Goal: Information Seeking & Learning: Find specific page/section

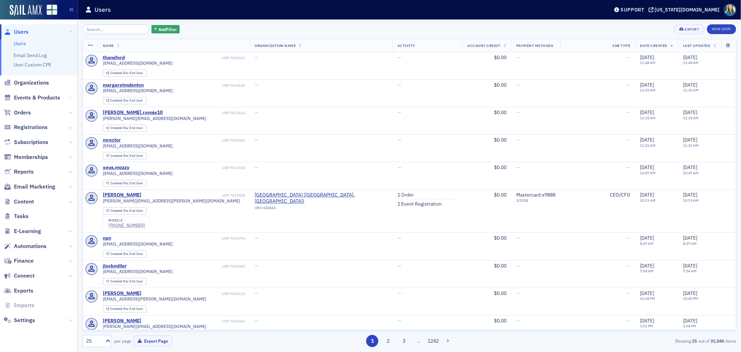
click at [68, 98] on icon at bounding box center [70, 98] width 4 height 4
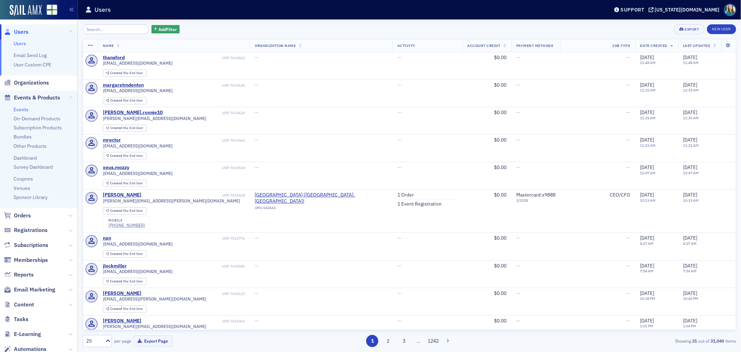
click at [23, 110] on link "Events" at bounding box center [21, 109] width 15 height 6
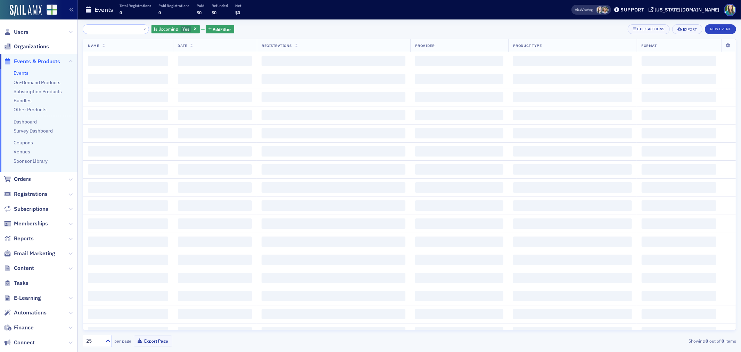
type input "j"
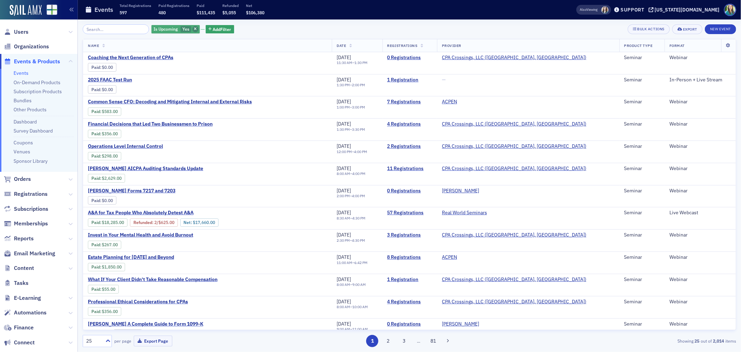
click at [194, 28] on icon "button" at bounding box center [195, 29] width 3 height 4
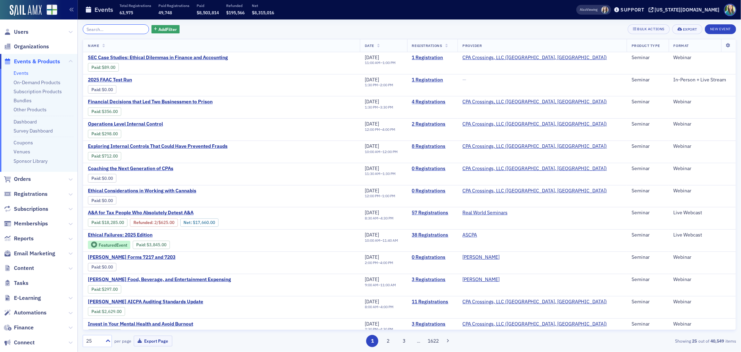
click at [122, 32] on input "search" at bounding box center [116, 29] width 66 height 10
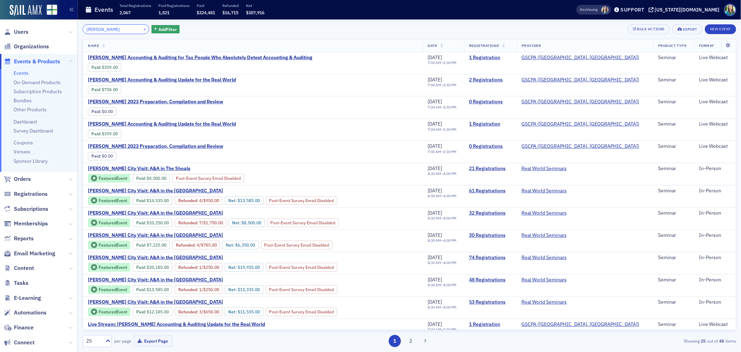
type input "[PERSON_NAME]"
click at [142, 26] on button "×" at bounding box center [145, 29] width 6 height 6
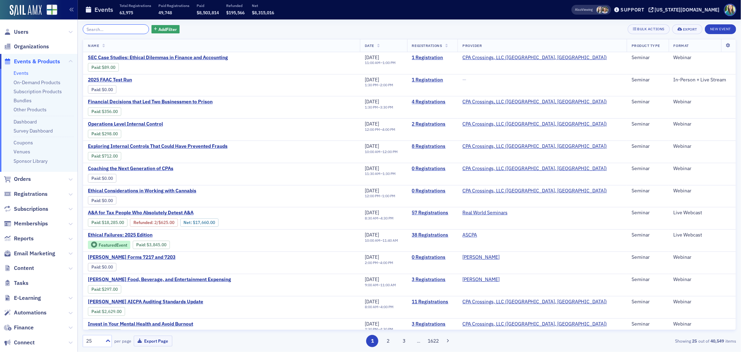
click at [122, 26] on input "search" at bounding box center [116, 29] width 66 height 10
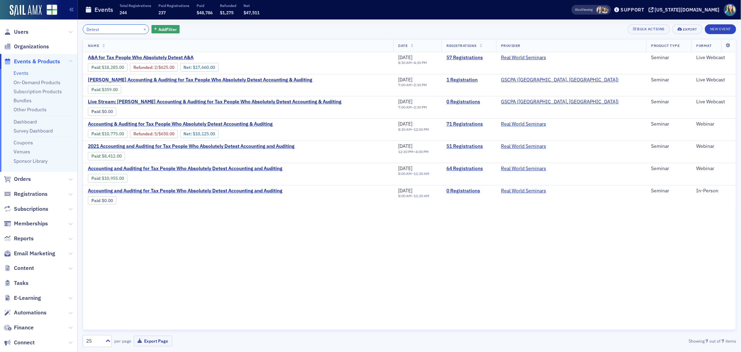
type input "Detest"
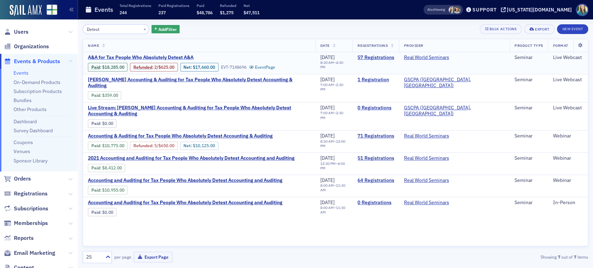
click at [172, 56] on span "A&A for Tax People Who Absolutely Detest A&A" at bounding box center [146, 58] width 117 height 6
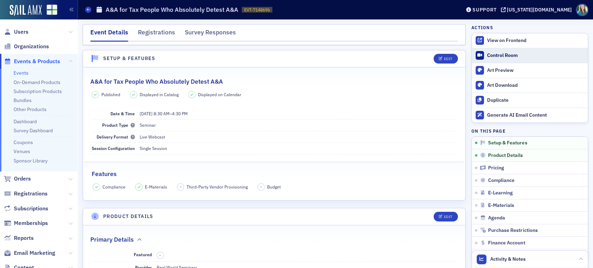
click at [505, 52] on div "Control Room" at bounding box center [535, 55] width 97 height 6
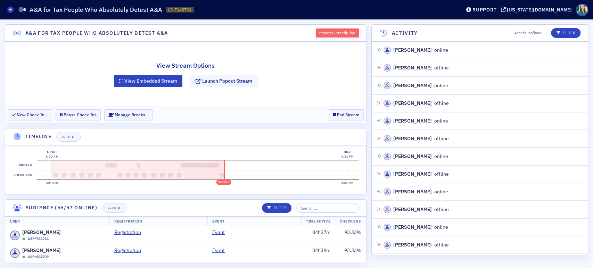
scroll to position [1805, 0]
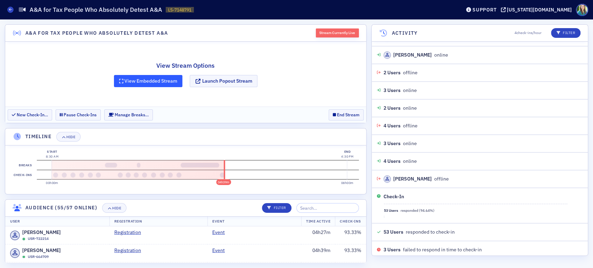
click at [167, 83] on button "View Embedded Stream" at bounding box center [148, 81] width 69 height 12
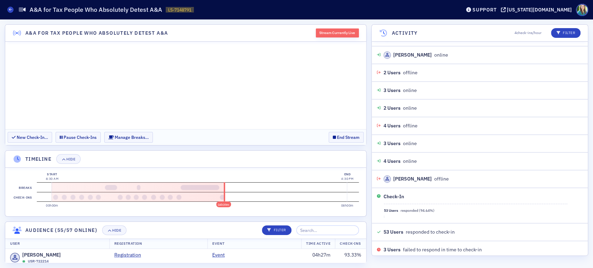
scroll to position [0, 0]
click at [66, 156] on button "Hide" at bounding box center [68, 159] width 24 height 10
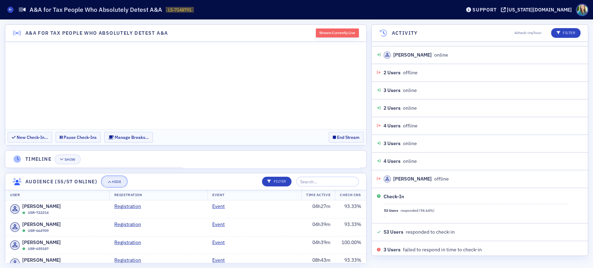
click at [121, 181] on div "Hide" at bounding box center [116, 182] width 9 height 4
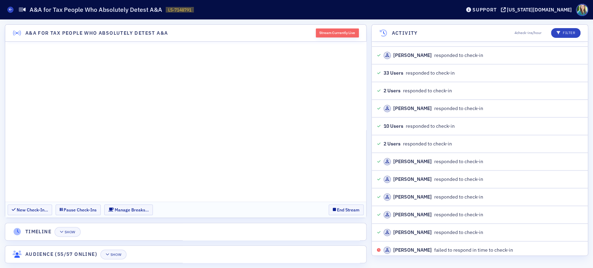
scroll to position [2725, 0]
